Goal: Browse casually

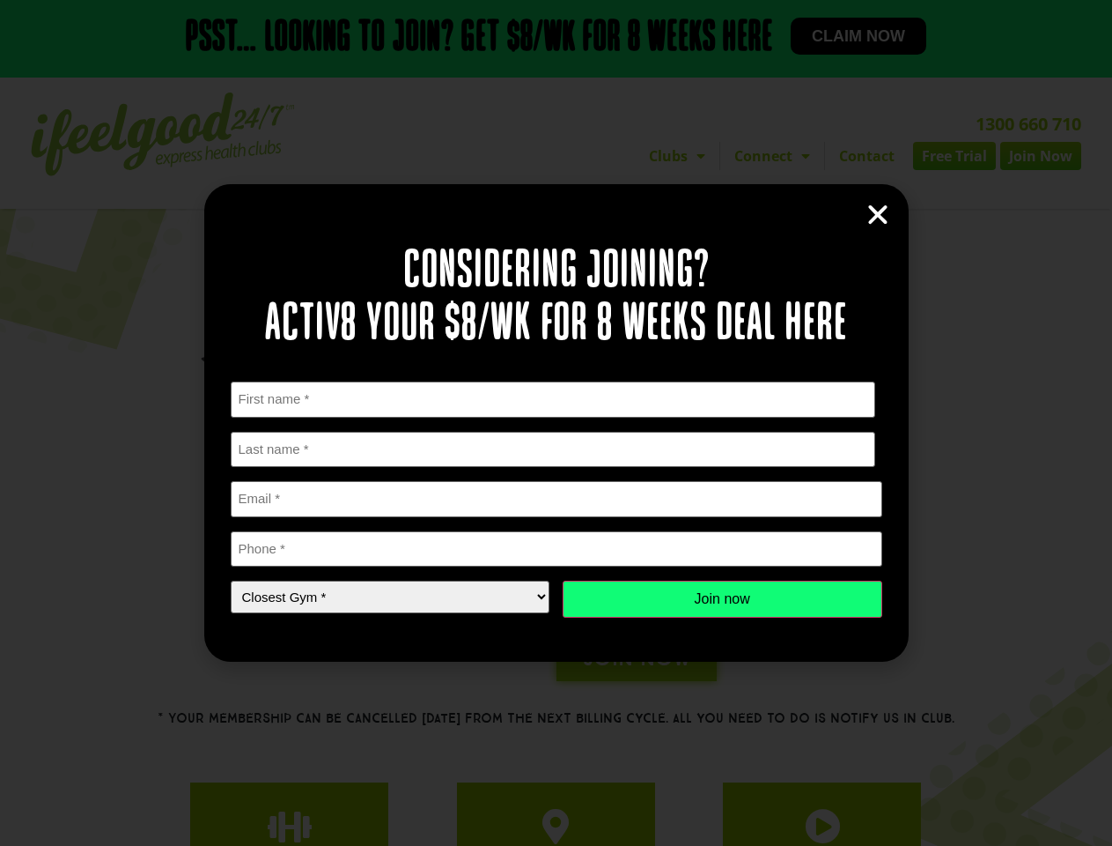
click at [556, 423] on div "First Name * First Last Name * Last name Email * Phone * Closest Gym * Closest …" at bounding box center [557, 499] width 652 height 236
click at [878, 215] on icon "Close" at bounding box center [878, 215] width 26 height 26
click at [722, 599] on h2 "✓ 24/7 Access" at bounding box center [637, 607] width 544 height 19
